Goal: Information Seeking & Learning: Understand process/instructions

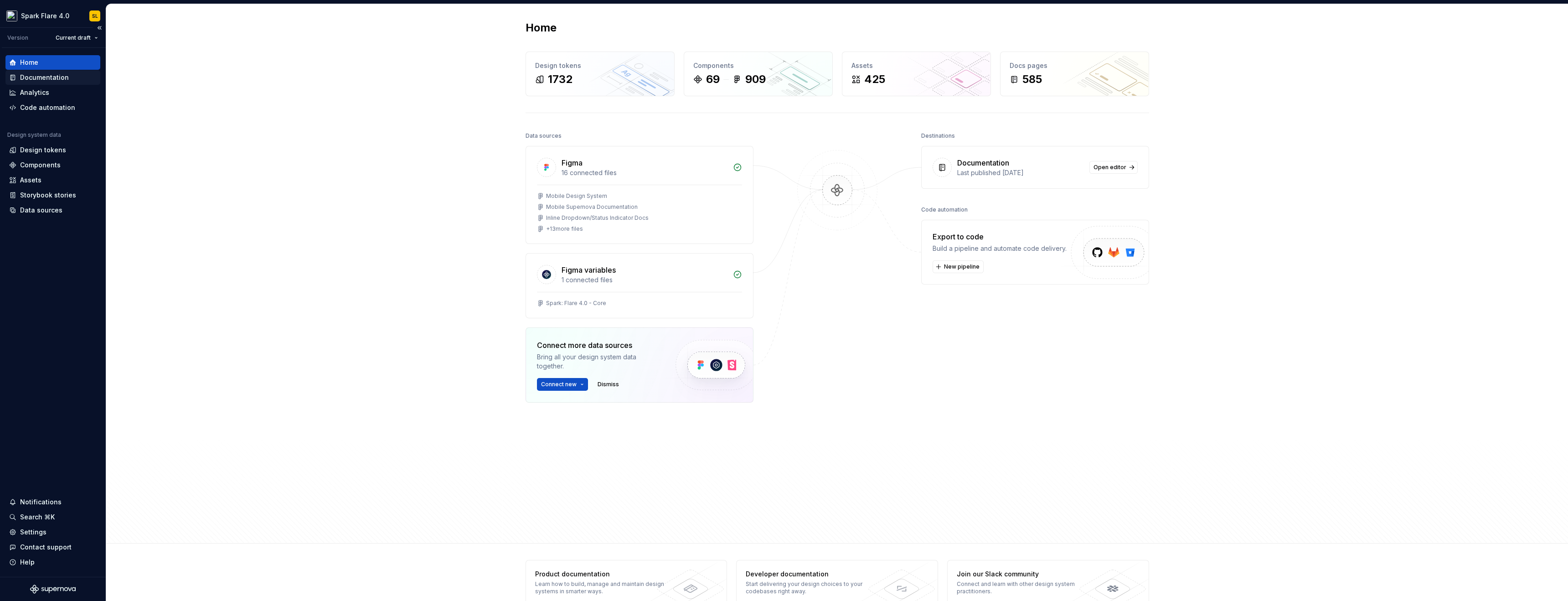
click at [53, 79] on div "Documentation" at bounding box center [44, 78] width 49 height 9
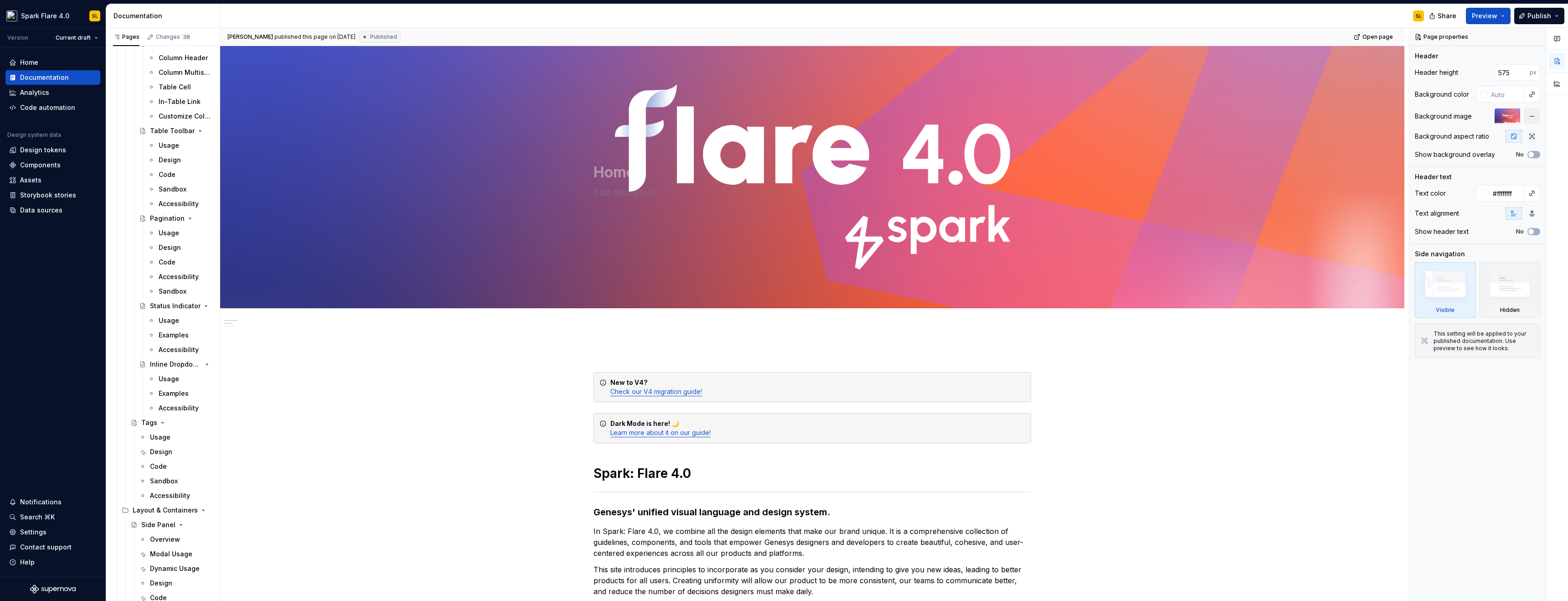
scroll to position [5047, 0]
click at [163, 488] on div "Overview" at bounding box center [164, 485] width 30 height 9
click at [156, 503] on div "Modal Usage" at bounding box center [170, 499] width 42 height 9
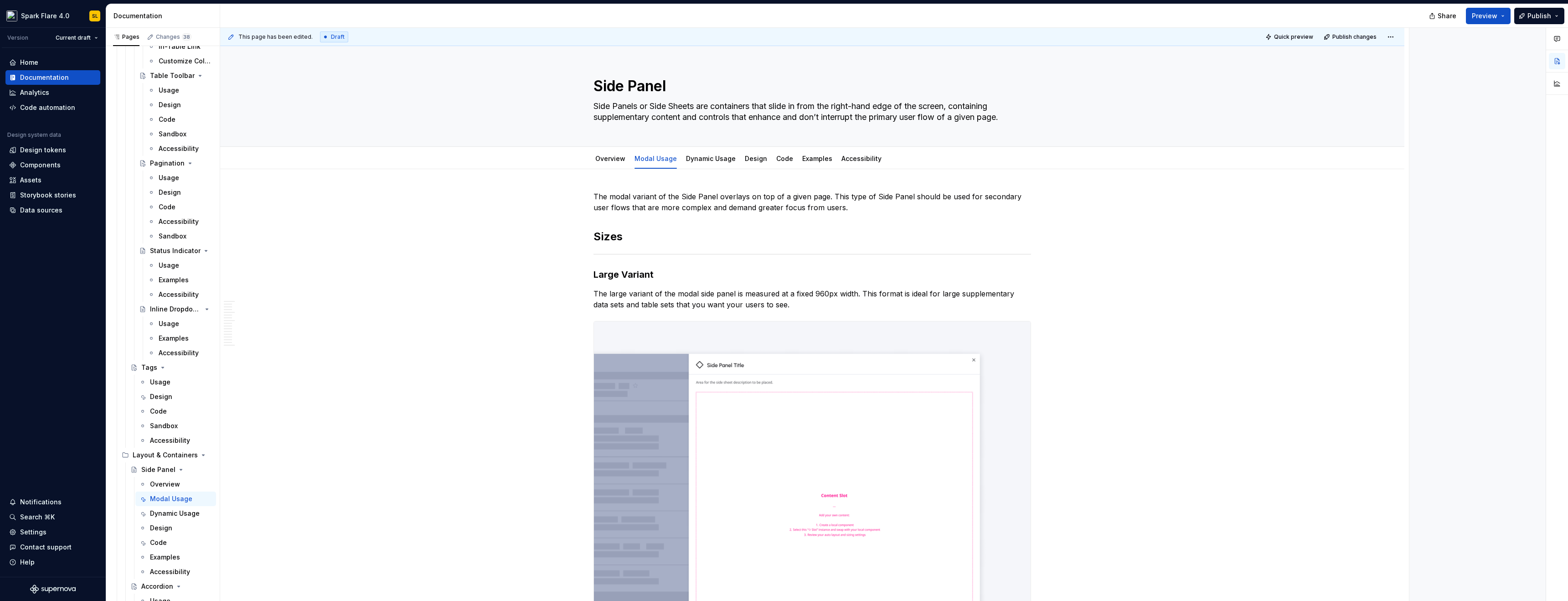
type textarea "*"
